Goal: Information Seeking & Learning: Learn about a topic

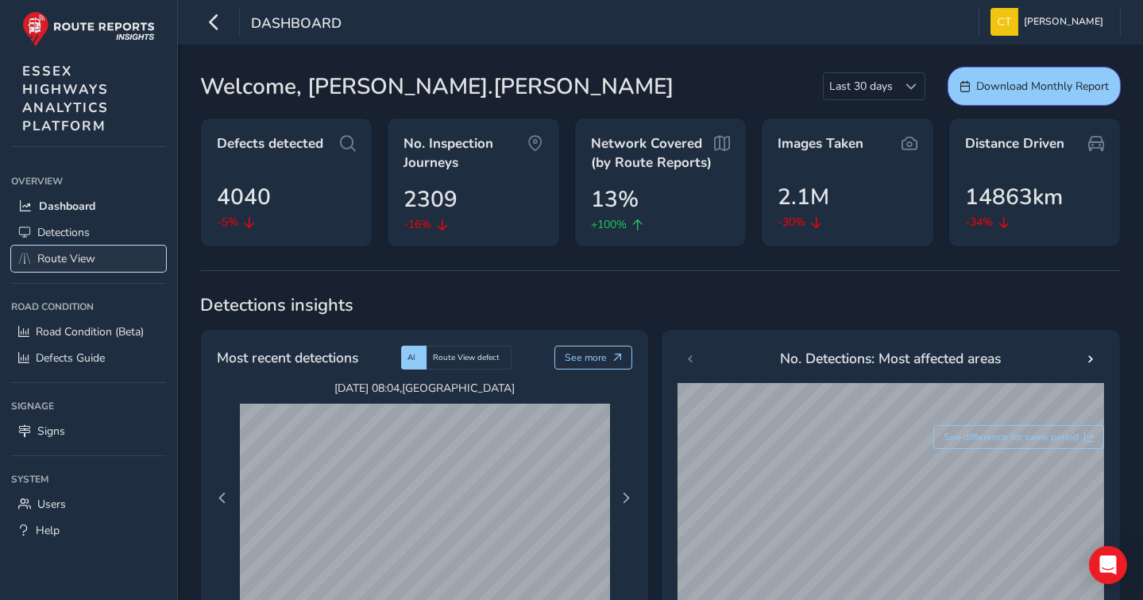
click at [63, 259] on span "Route View" at bounding box center [66, 258] width 58 height 15
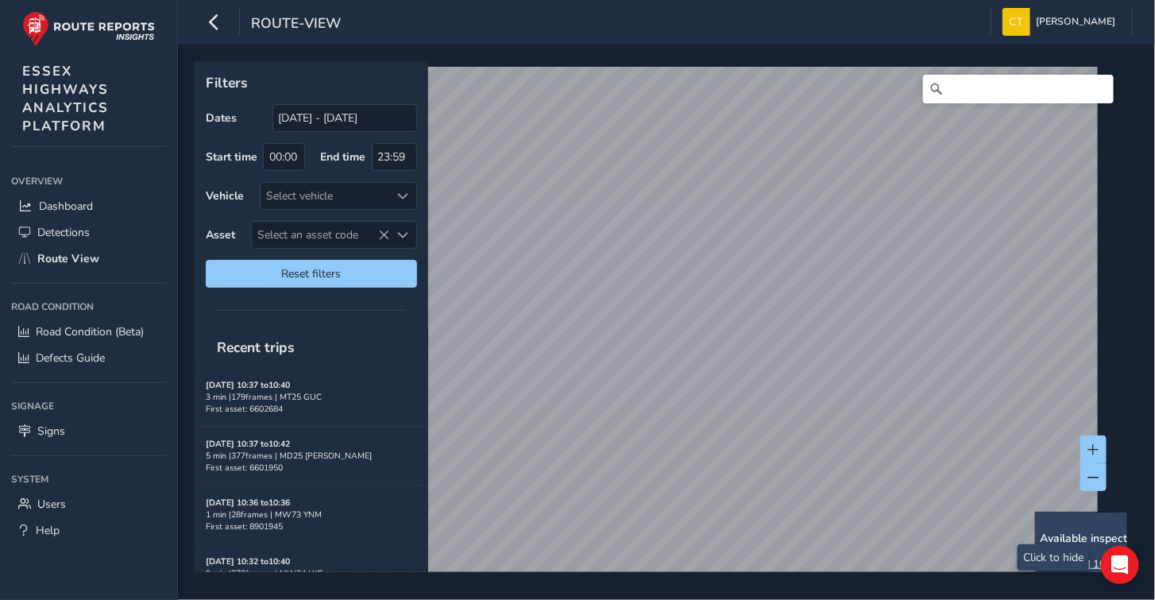
click at [960, 273] on div "x Available inspection trips: [DATE] 10:06 [DATE] 09:24 Filters Dates [DATE] - …" at bounding box center [661, 316] width 933 height 511
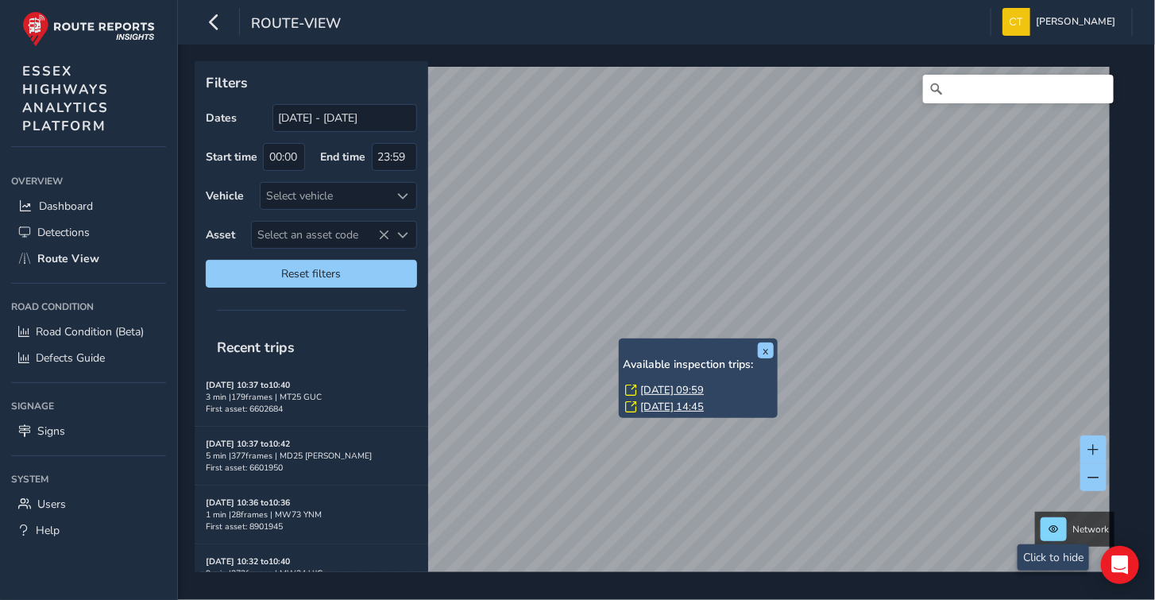
click at [666, 387] on link "[DATE] 09:59" at bounding box center [672, 390] width 64 height 14
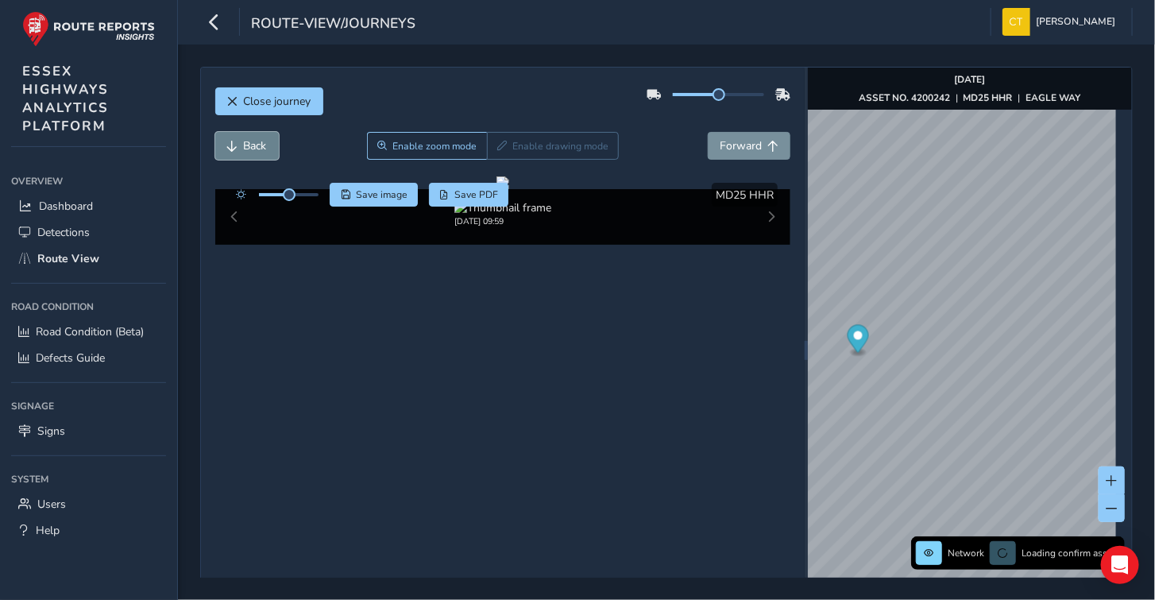
click at [252, 142] on span "Back" at bounding box center [255, 145] width 23 height 15
click at [250, 141] on span "Back" at bounding box center [255, 145] width 23 height 15
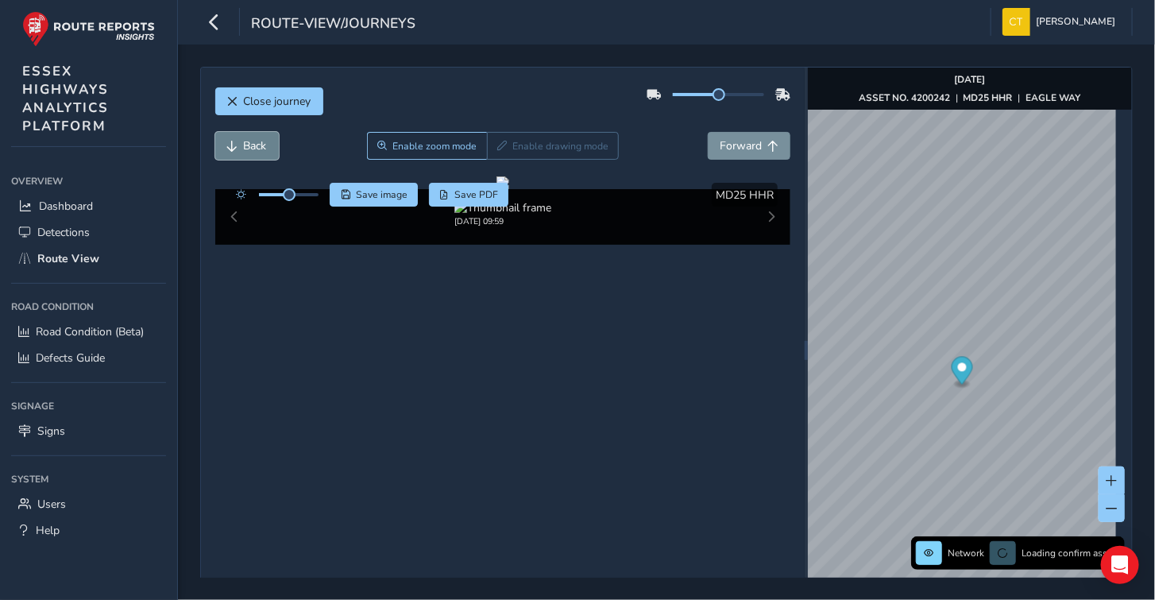
click at [250, 141] on span "Back" at bounding box center [255, 145] width 23 height 15
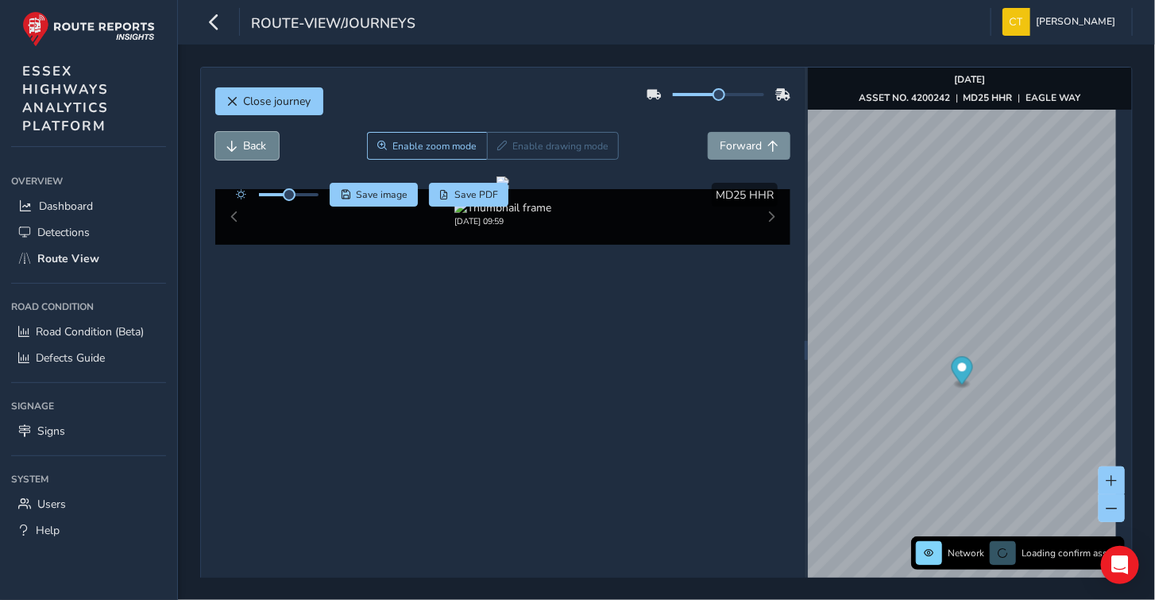
click at [250, 141] on span "Back" at bounding box center [255, 145] width 23 height 15
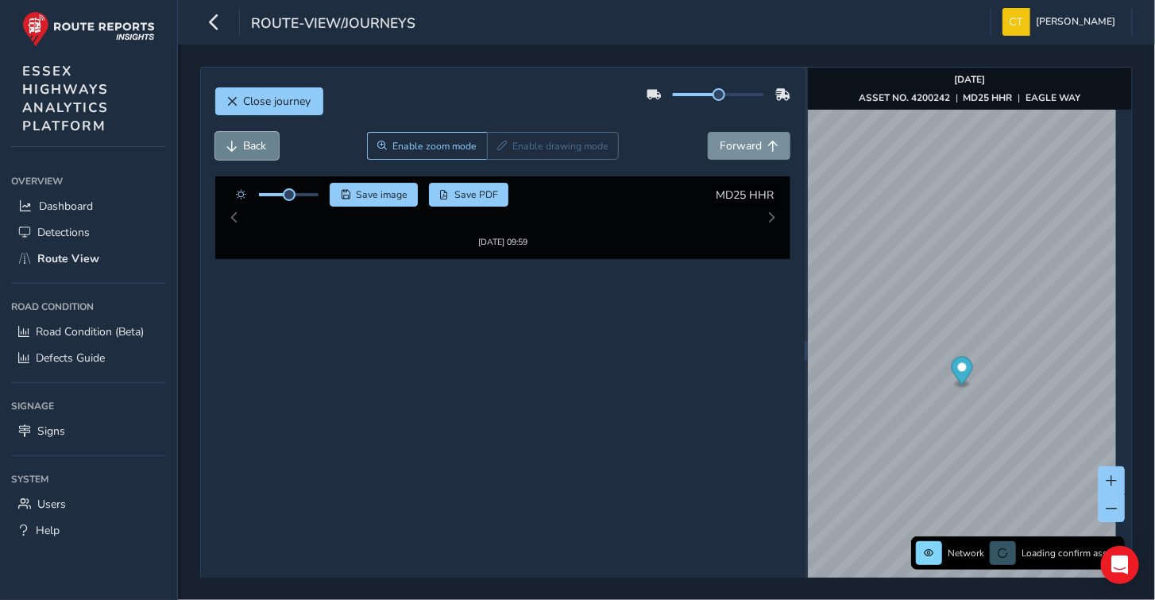
click at [250, 141] on span "Back" at bounding box center [255, 145] width 23 height 15
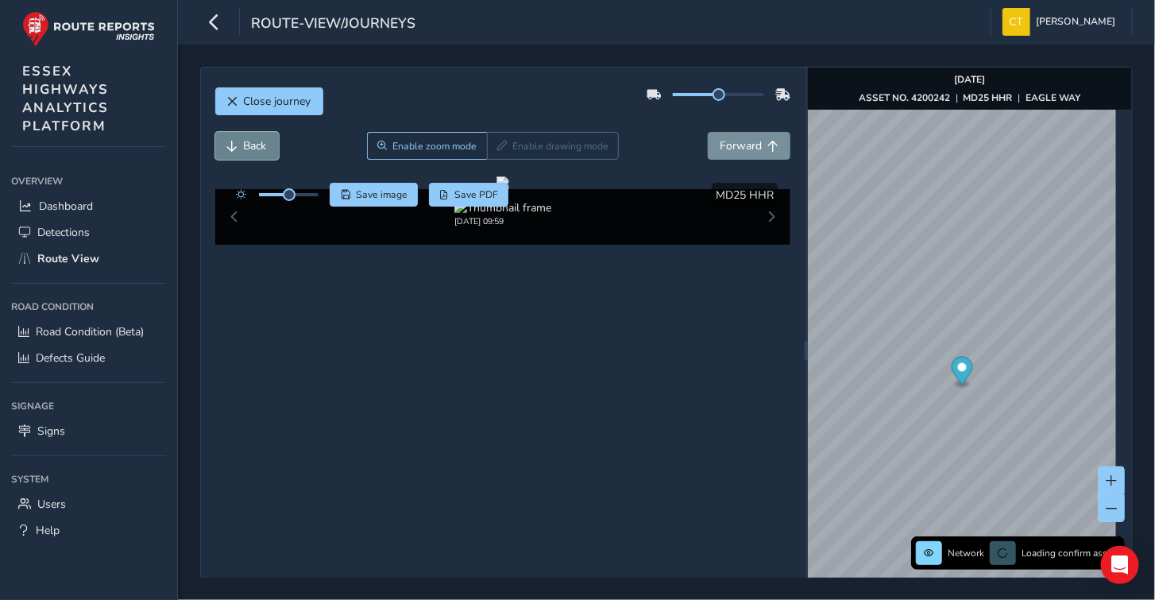
click at [250, 141] on span "Back" at bounding box center [255, 145] width 23 height 15
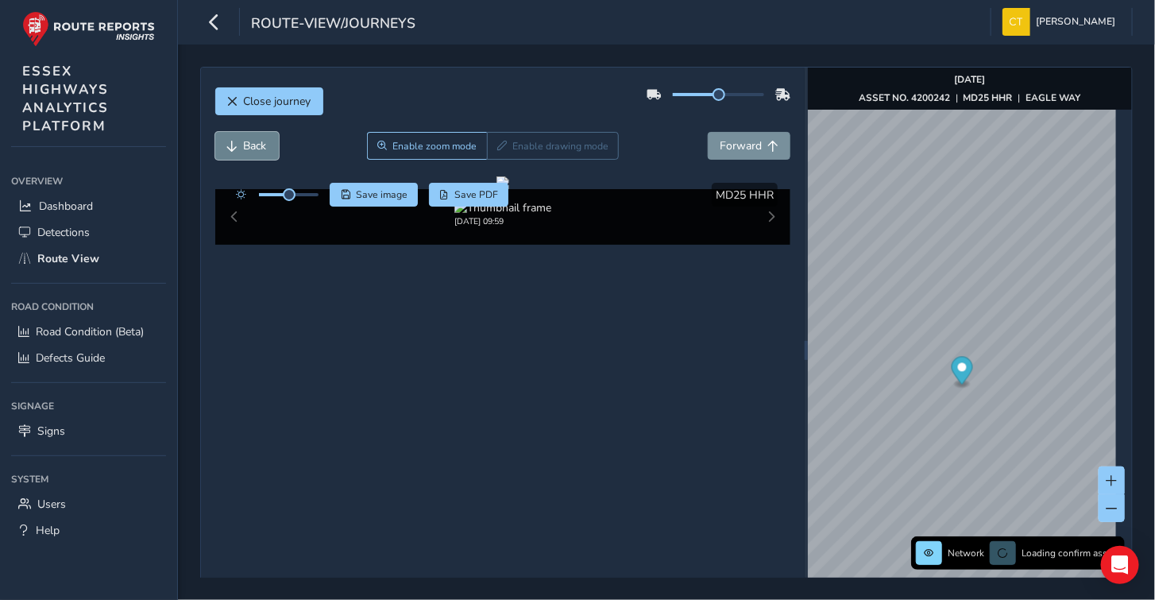
click at [250, 141] on span "Back" at bounding box center [255, 145] width 23 height 15
click at [277, 98] on span "Close journey" at bounding box center [278, 101] width 68 height 15
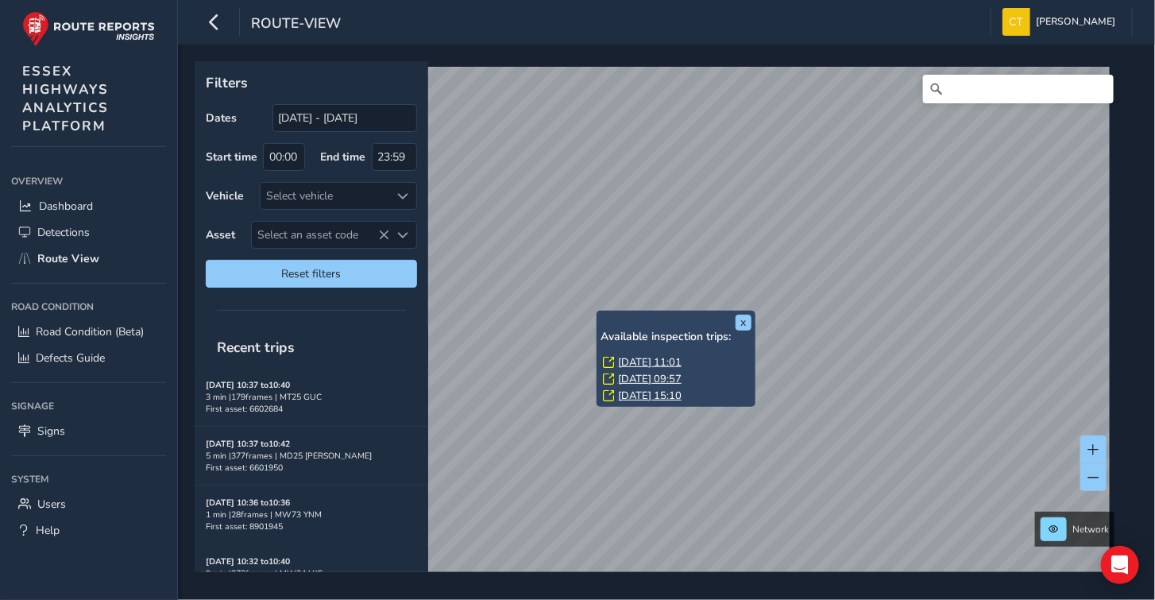
click at [652, 357] on link "[DATE] 11:01" at bounding box center [650, 362] width 64 height 14
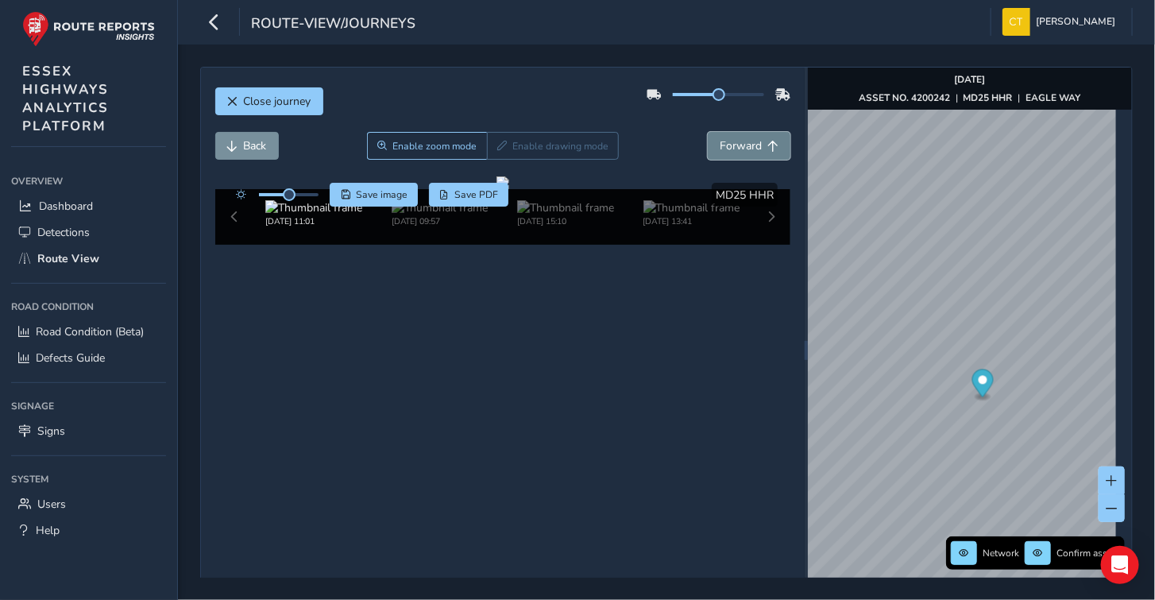
click at [729, 143] on span "Forward" at bounding box center [741, 145] width 42 height 15
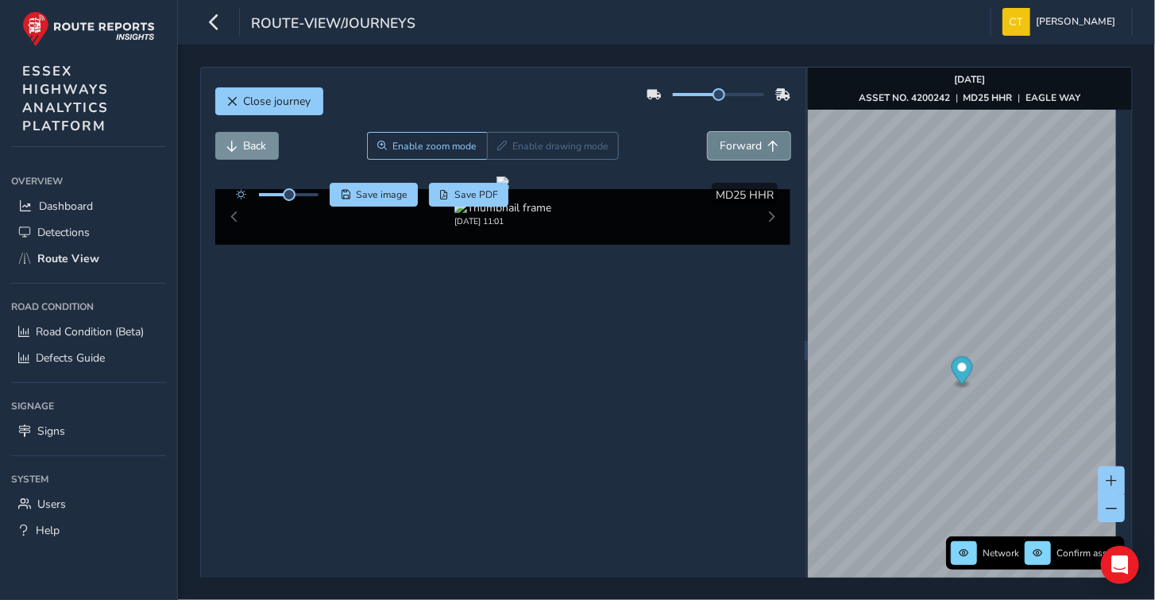
click at [729, 143] on span "Forward" at bounding box center [741, 145] width 42 height 15
click at [746, 141] on span "Forward" at bounding box center [741, 145] width 42 height 15
click at [735, 141] on span "Forward" at bounding box center [741, 145] width 42 height 15
click at [736, 141] on span "Forward" at bounding box center [741, 145] width 42 height 15
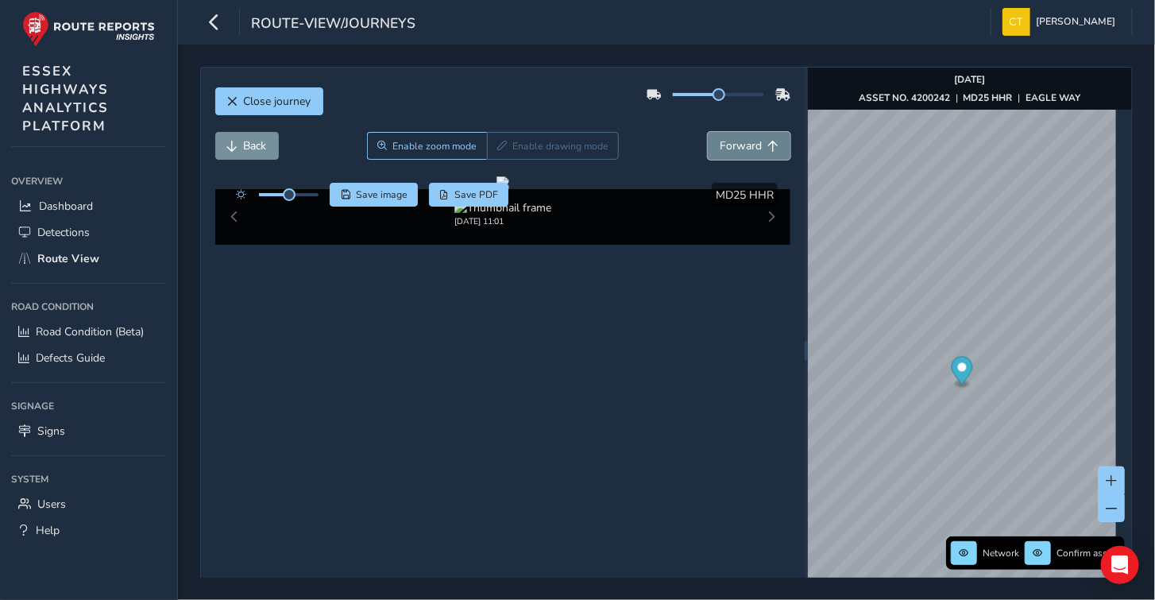
click at [736, 141] on span "Forward" at bounding box center [741, 145] width 42 height 15
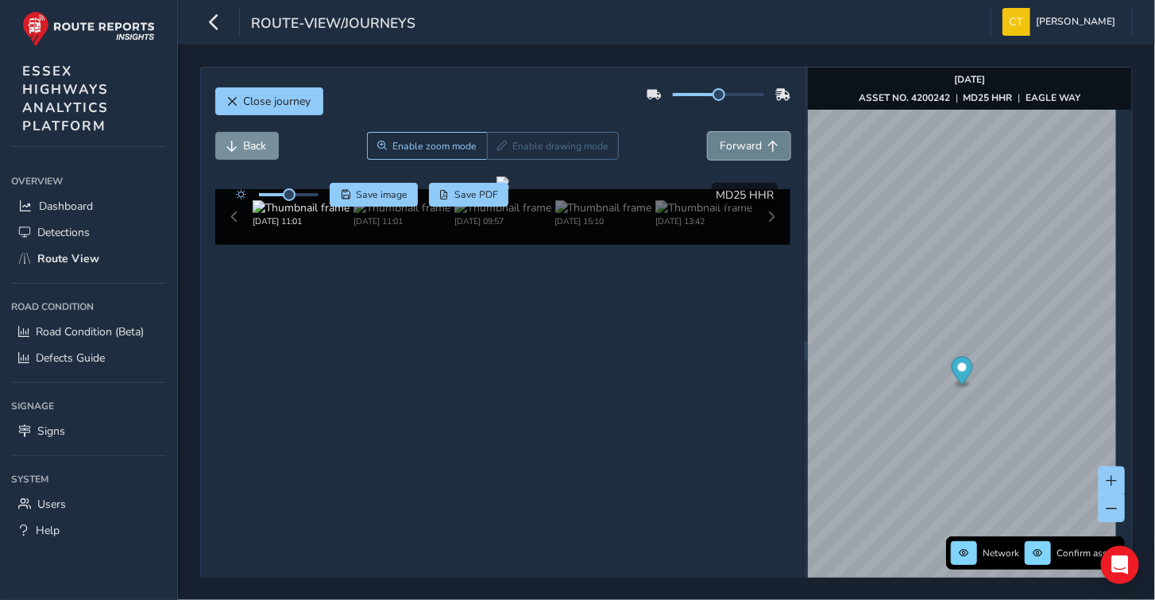
click at [736, 141] on span "Forward" at bounding box center [741, 145] width 42 height 15
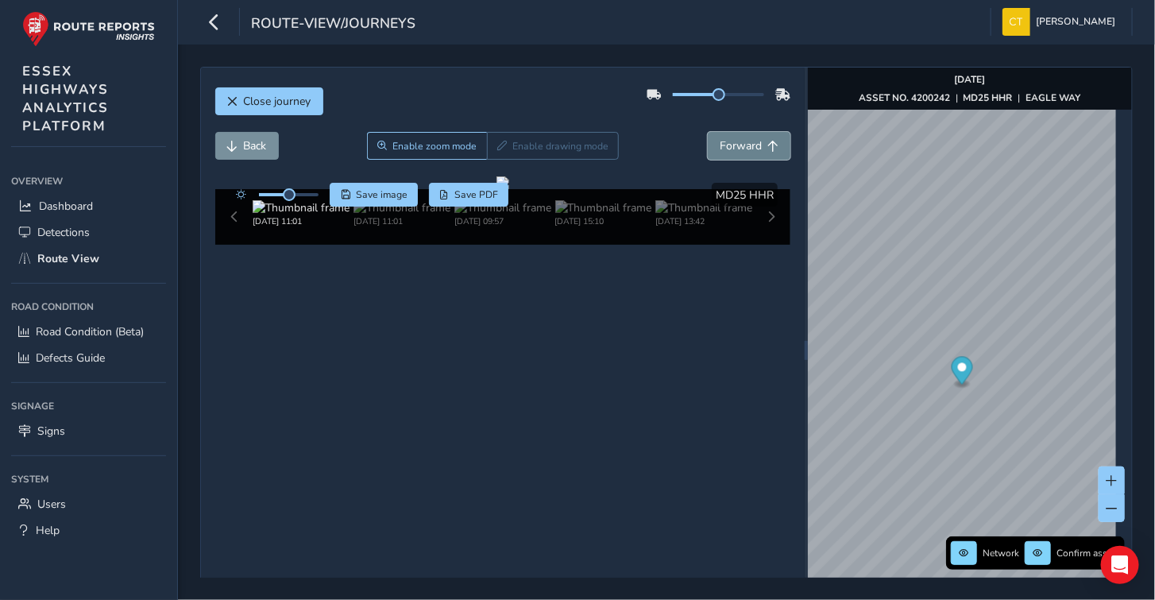
click at [736, 141] on span "Forward" at bounding box center [741, 145] width 42 height 15
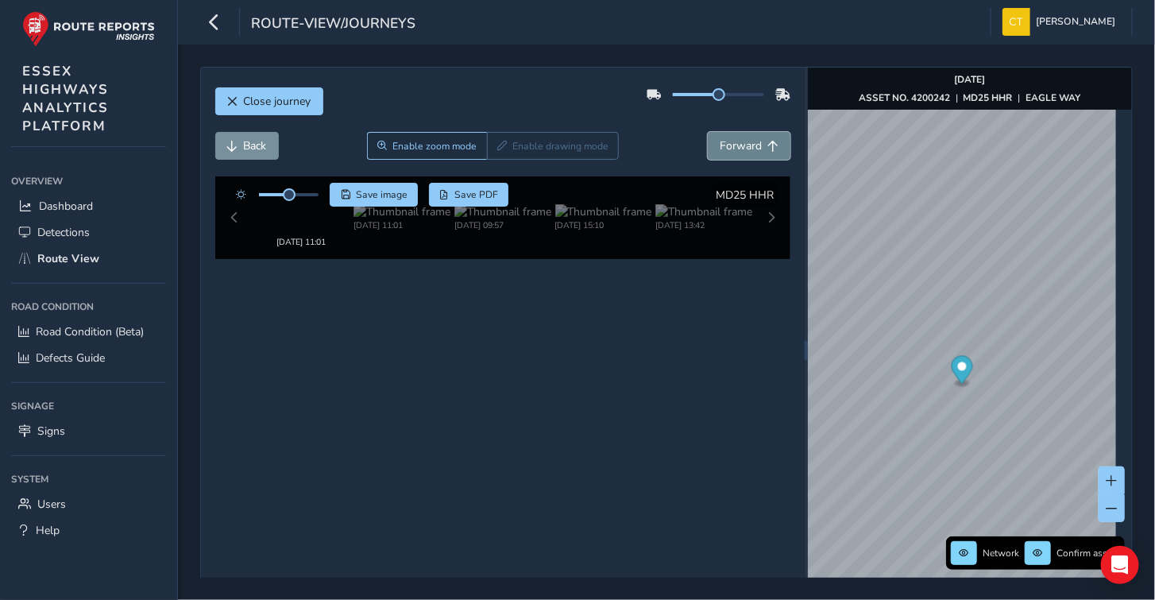
click at [736, 141] on span "Forward" at bounding box center [741, 145] width 42 height 15
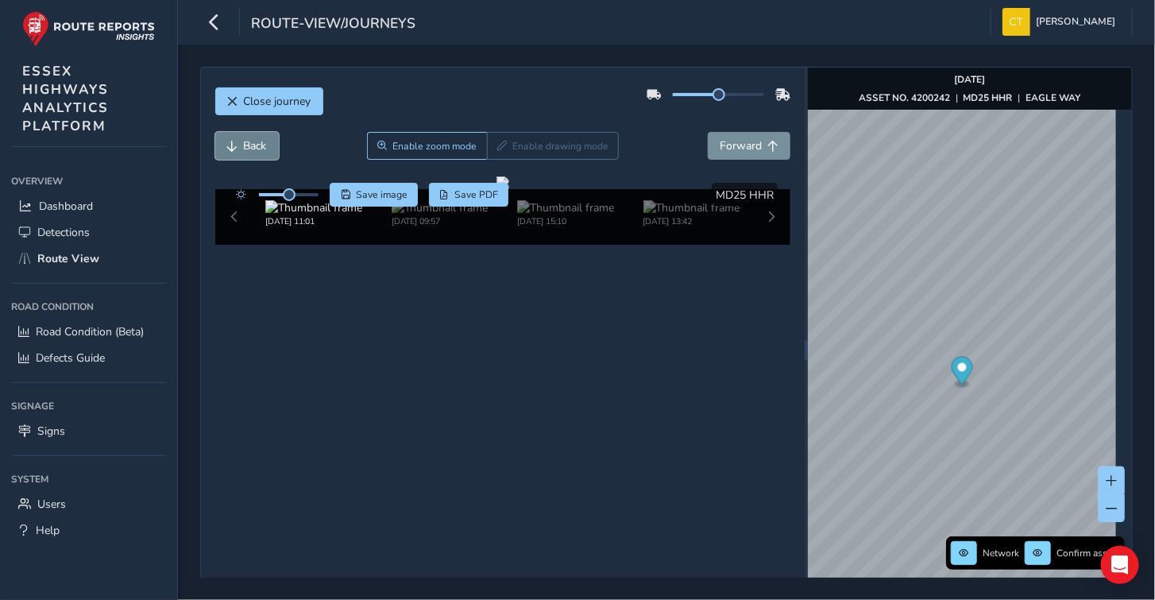
click at [244, 144] on span "Back" at bounding box center [255, 145] width 23 height 15
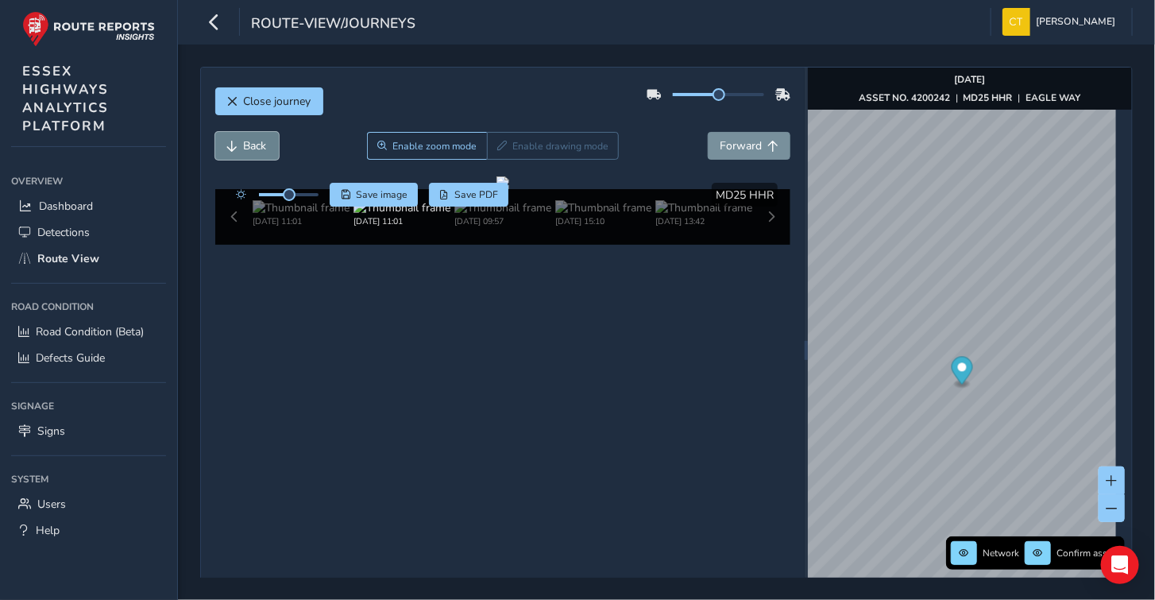
click at [244, 144] on span "Back" at bounding box center [255, 145] width 23 height 15
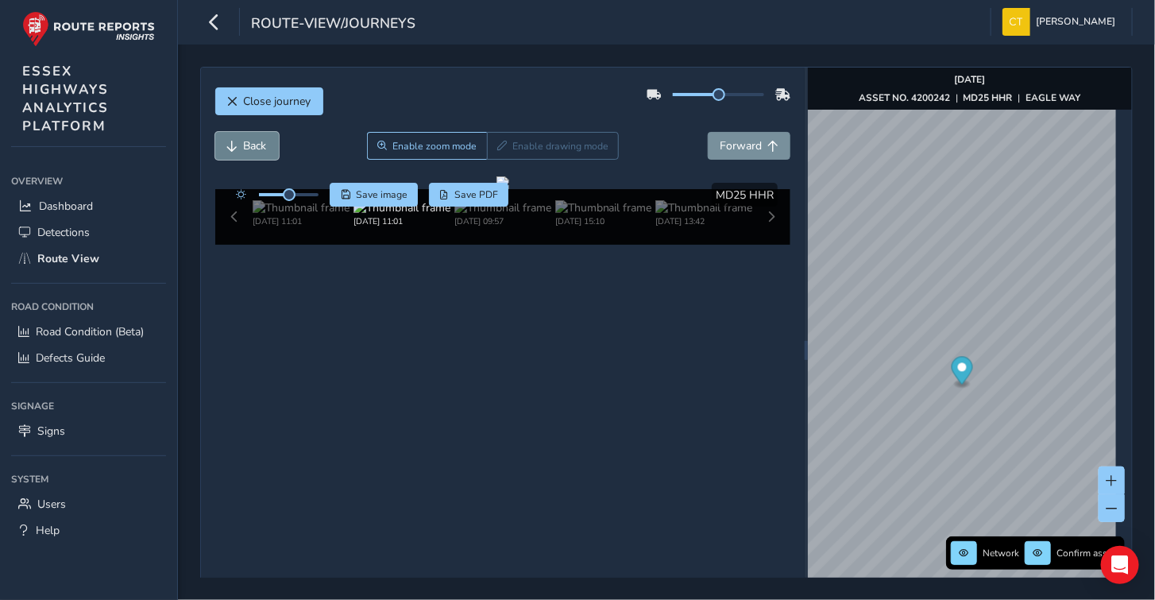
click at [244, 144] on span "Back" at bounding box center [255, 145] width 23 height 15
click at [250, 141] on span "Back" at bounding box center [255, 145] width 23 height 15
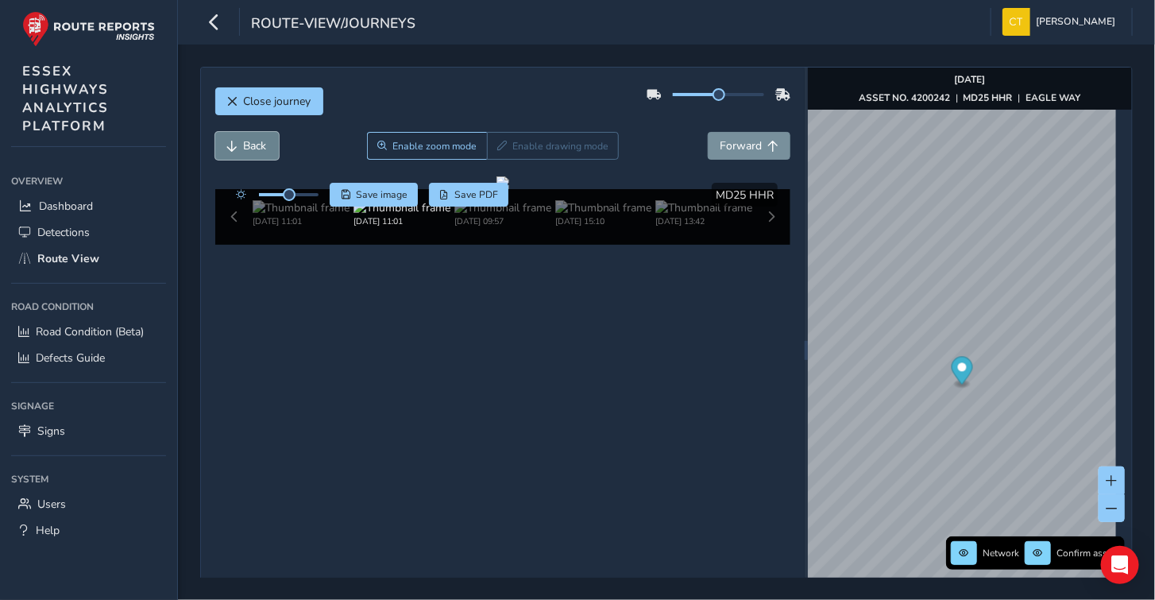
click at [250, 141] on span "Back" at bounding box center [255, 145] width 23 height 15
click at [183, 521] on div "Close journey Back Enable zoom mode Enable drawing mode Forward Click and Drag …" at bounding box center [666, 321] width 977 height 555
